Goal: Browse casually: Explore the website without a specific task or goal

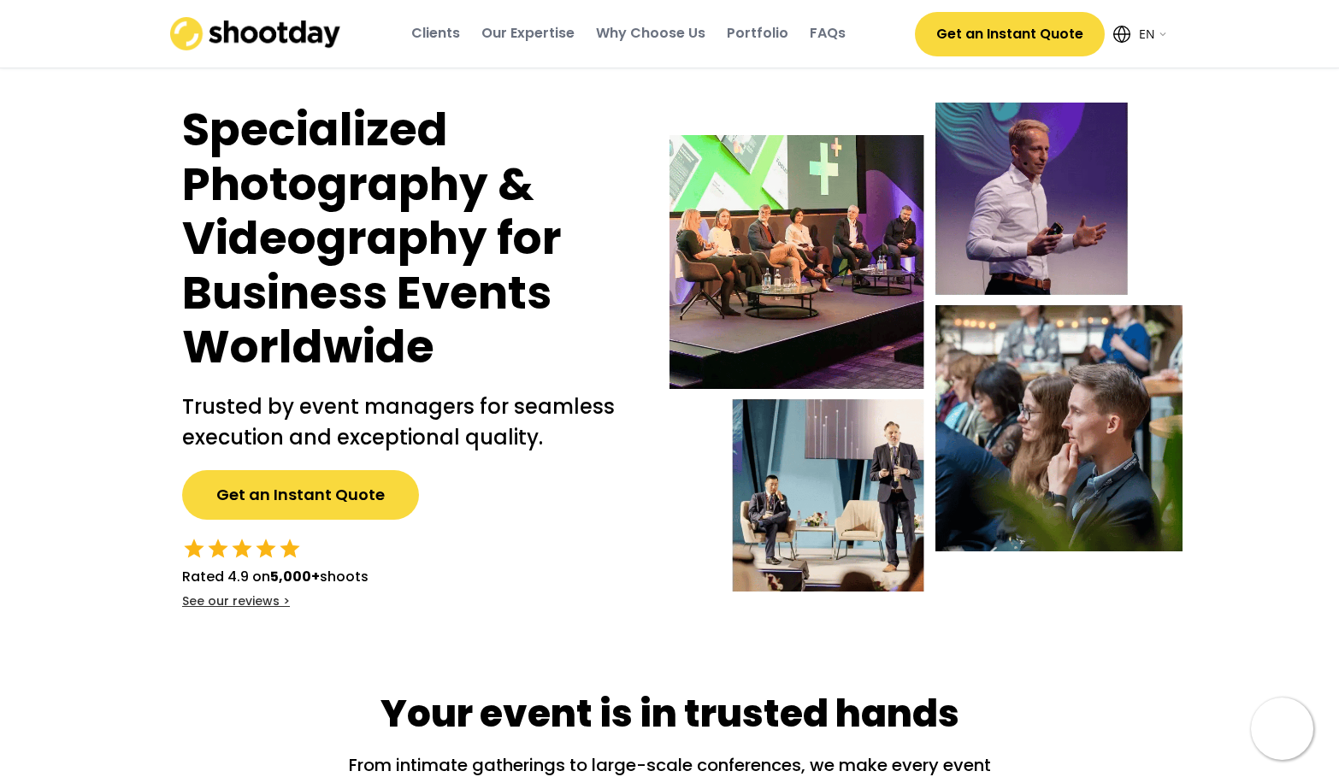
select select ""en""
